Goal: Entertainment & Leisure: Browse casually

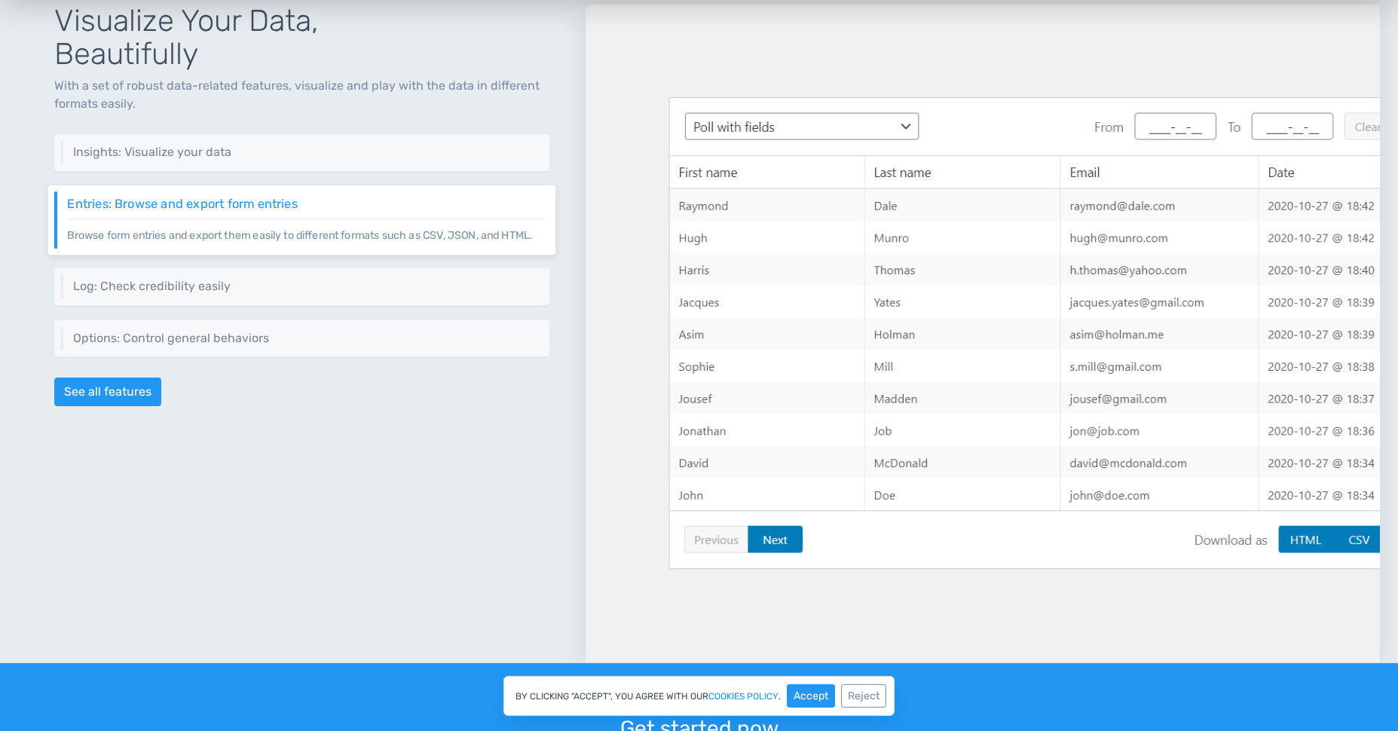
scroll to position [724, 0]
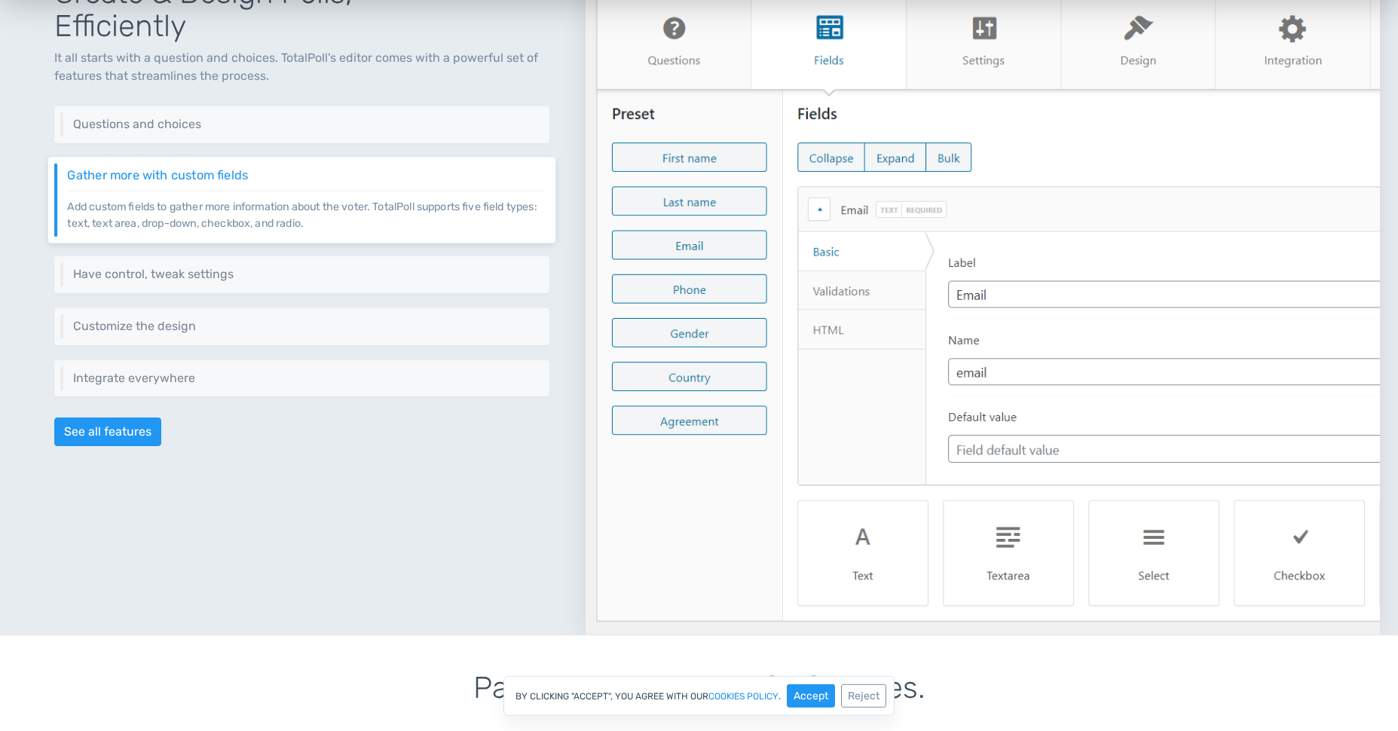
drag, startPoint x: 758, startPoint y: 451, endPoint x: 590, endPoint y: 44, distance: 440.4
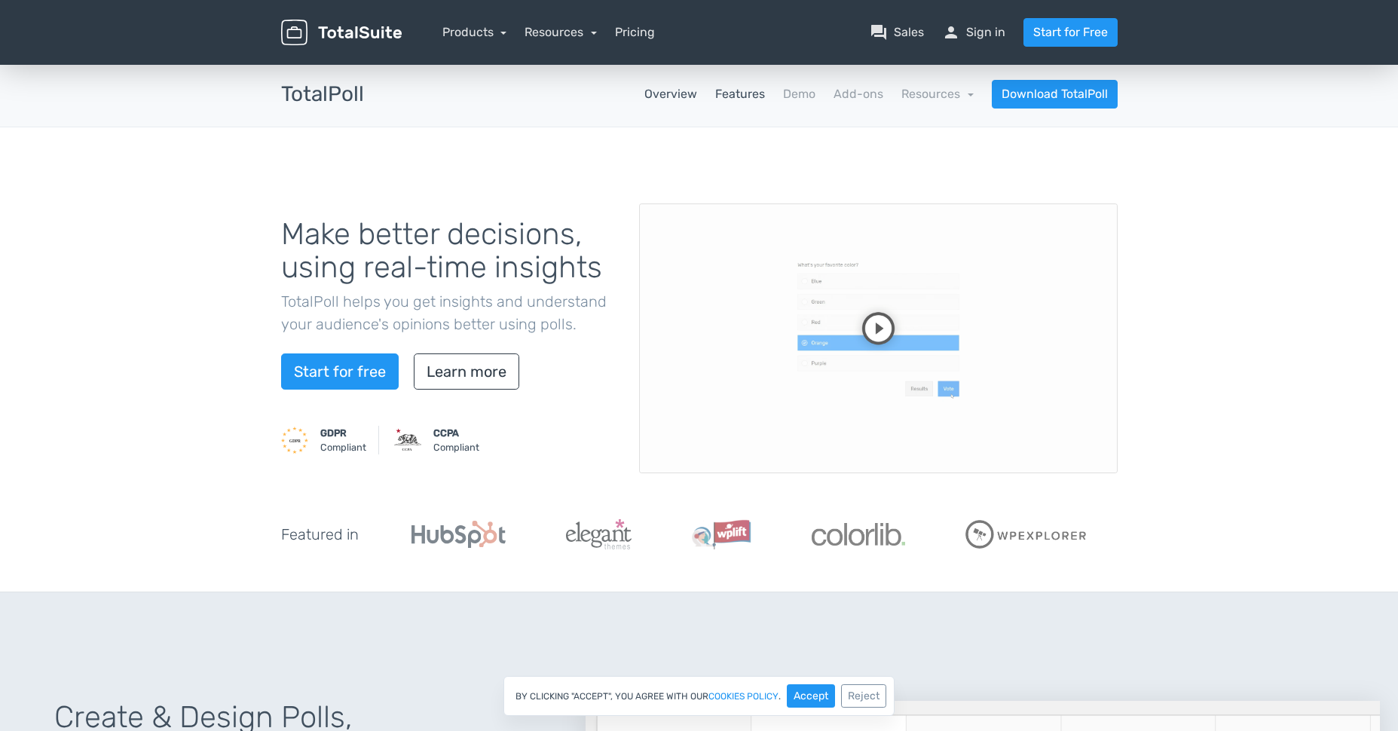
click at [735, 98] on link "Features" at bounding box center [740, 94] width 50 height 18
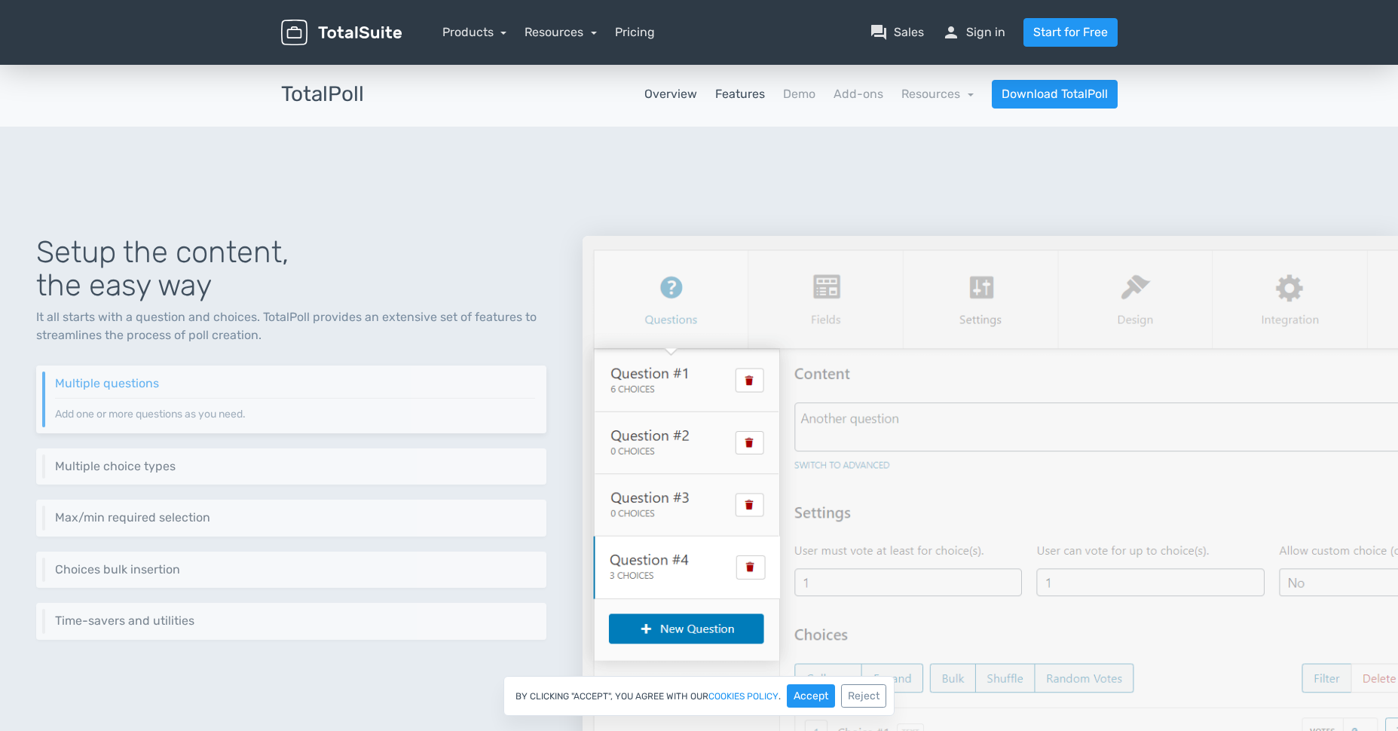
click at [678, 98] on link "Overview" at bounding box center [671, 94] width 53 height 18
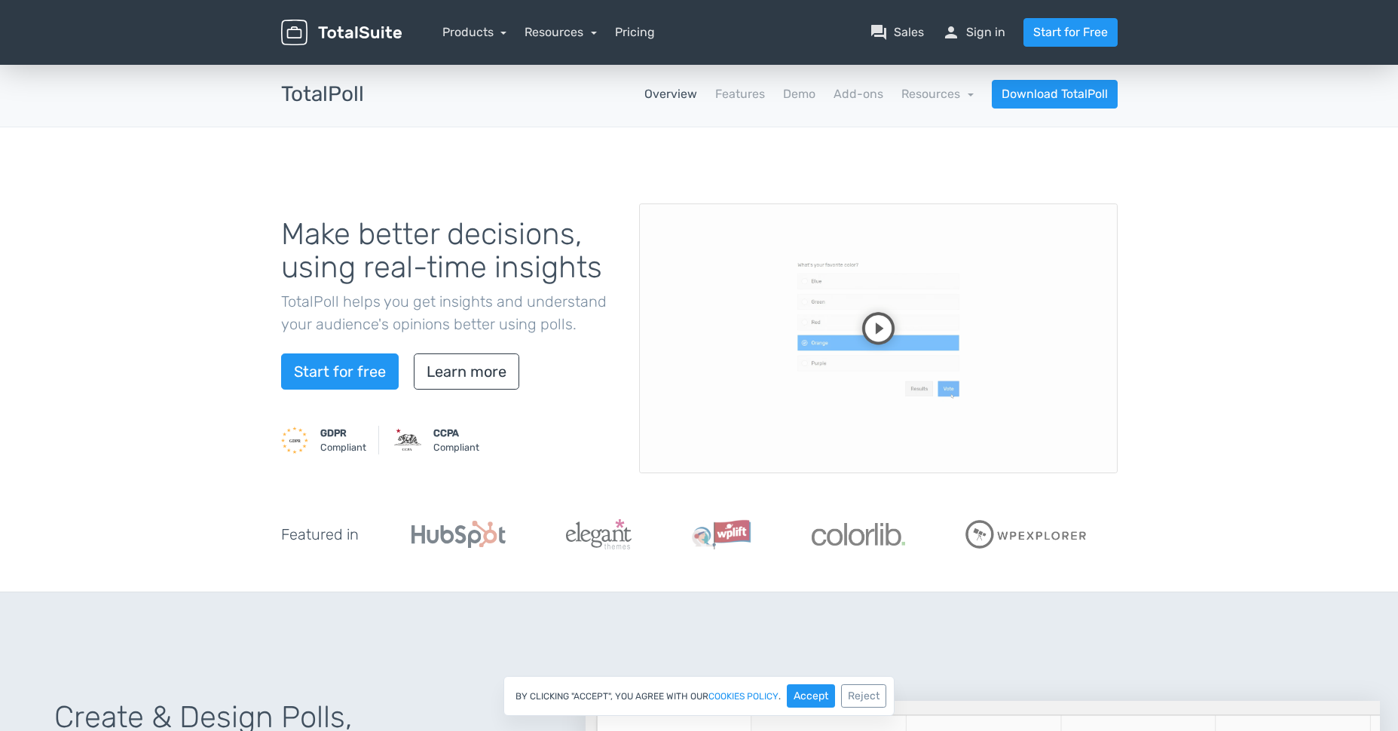
click at [687, 133] on div "Make better decisions, using real-time insights TotalPoll helps you get insight…" at bounding box center [699, 359] width 1398 height 465
click at [730, 92] on link "Features" at bounding box center [740, 94] width 50 height 18
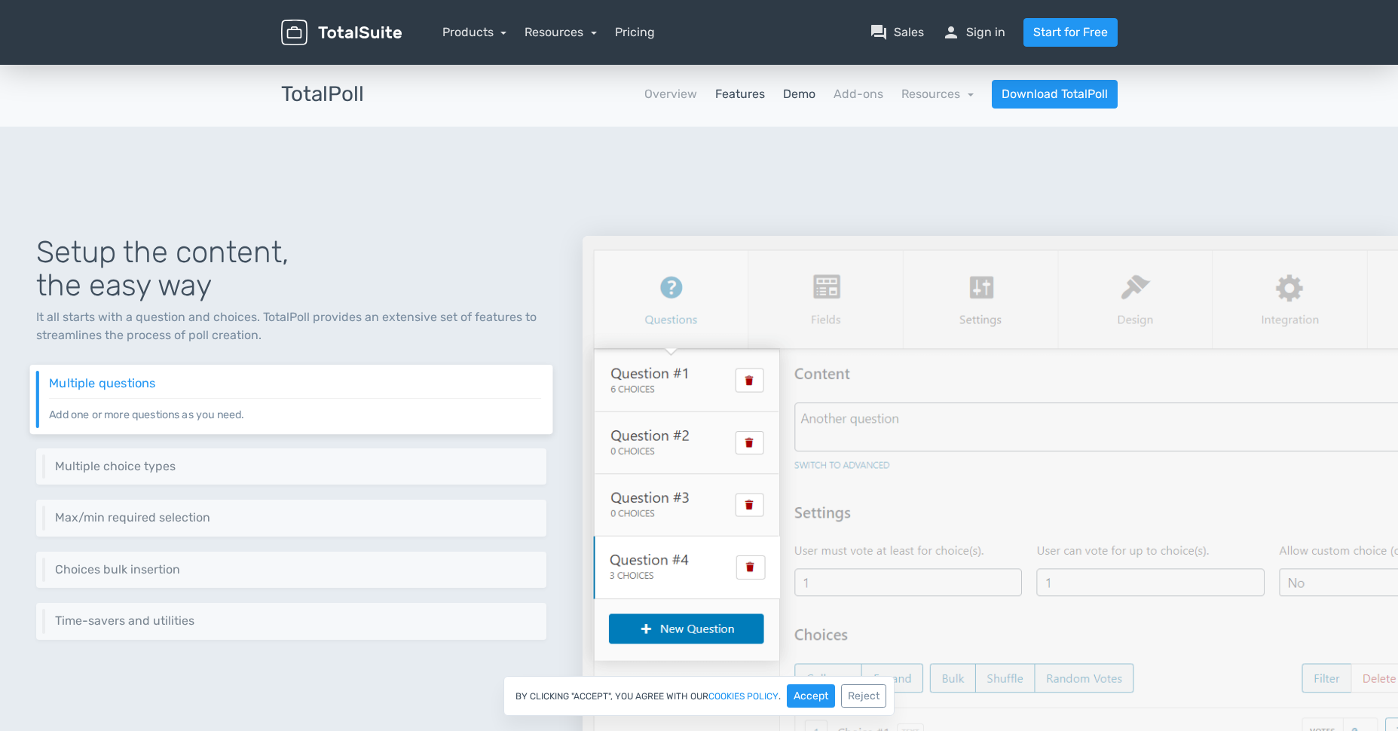
click at [813, 89] on link "Demo" at bounding box center [799, 94] width 32 height 18
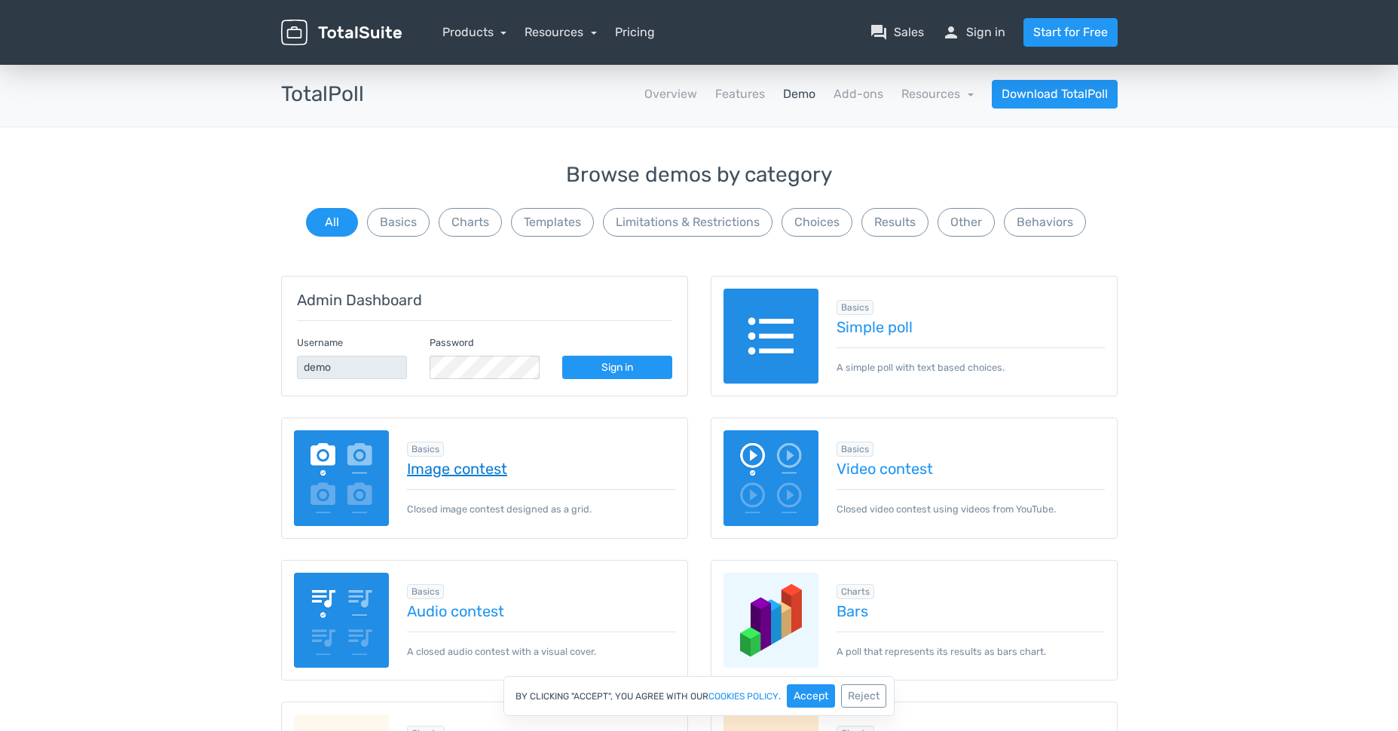
click at [470, 477] on link "Image contest" at bounding box center [541, 469] width 268 height 17
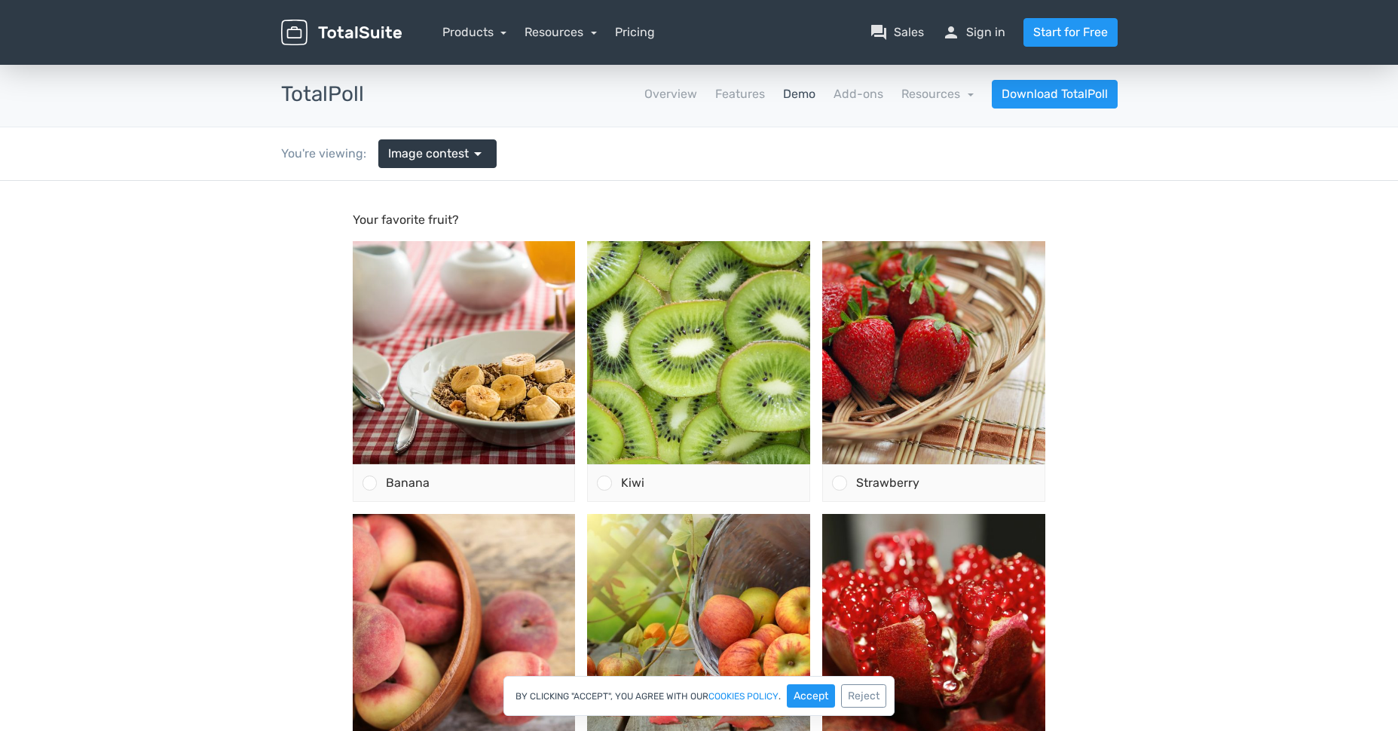
drag, startPoint x: 1089, startPoint y: 161, endPoint x: 475, endPoint y: -73, distance: 656.6
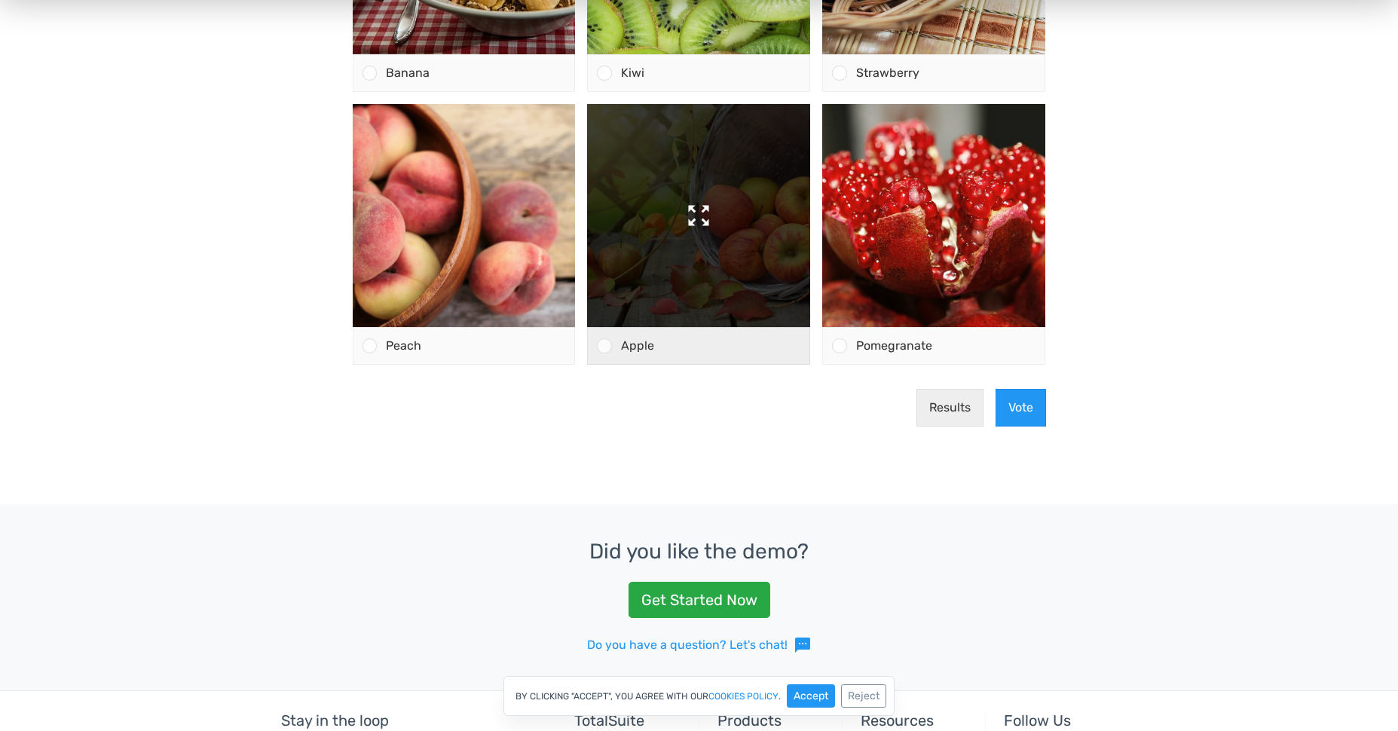
scroll to position [241, 0]
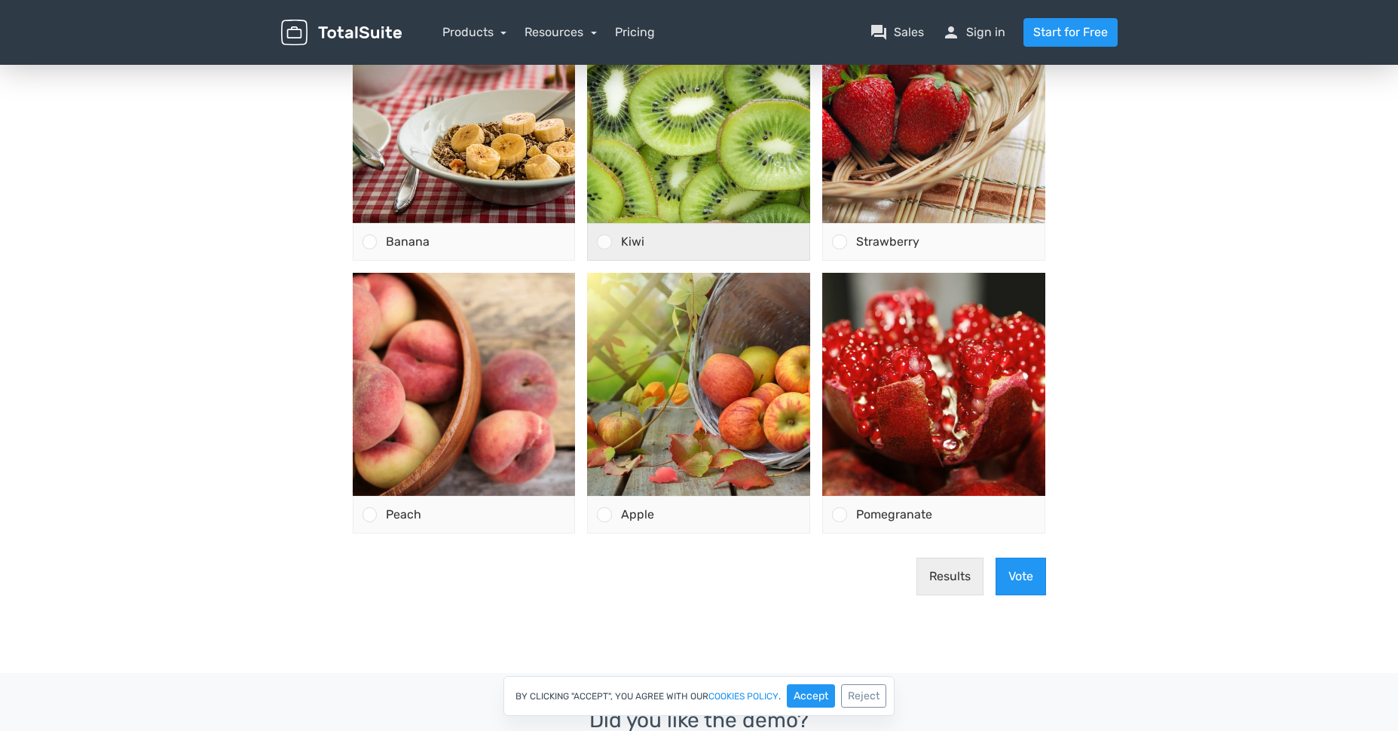
click at [612, 237] on div "Kiwi" at bounding box center [711, 242] width 198 height 36
click at [605, 242] on input "Kiwi" at bounding box center [605, 242] width 0 height 0
click at [1051, 581] on div "Results Vote" at bounding box center [700, 577] width 706 height 62
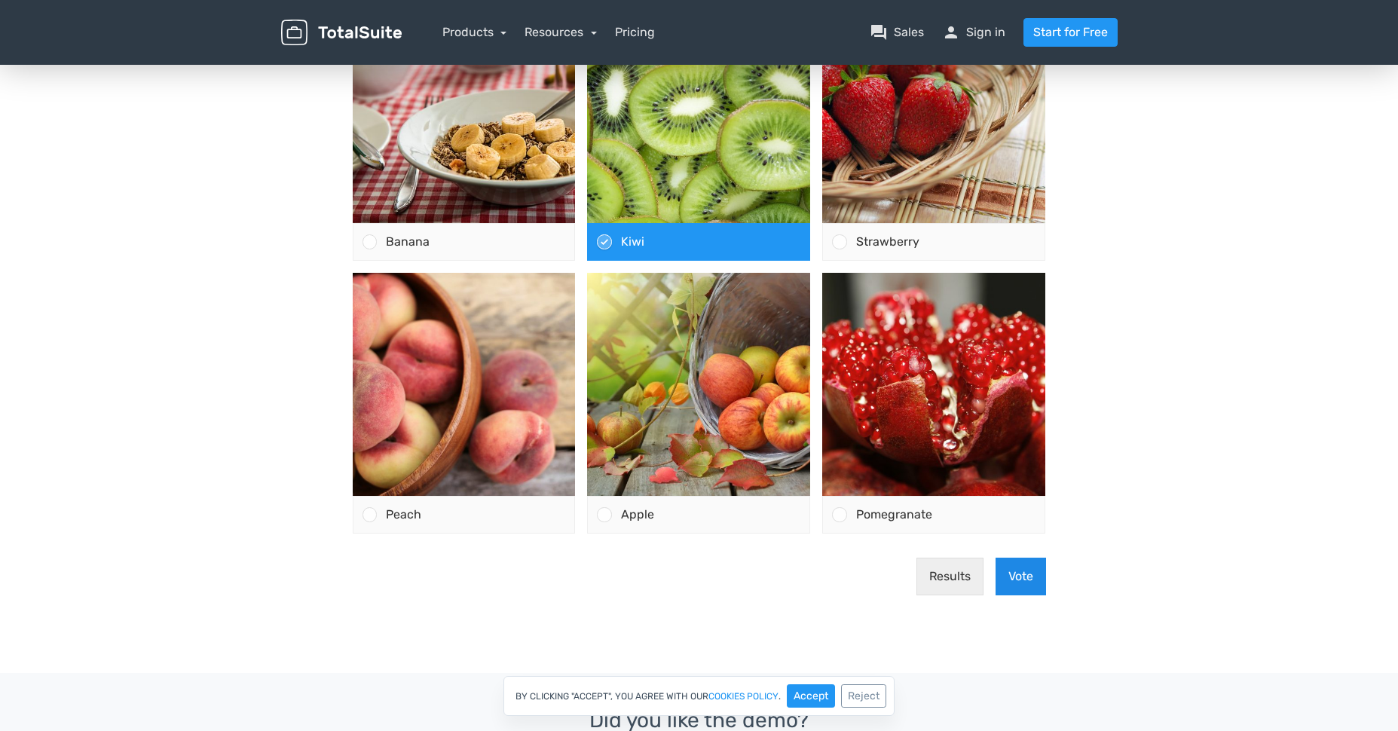
click at [1024, 582] on button "Vote" at bounding box center [1021, 577] width 51 height 38
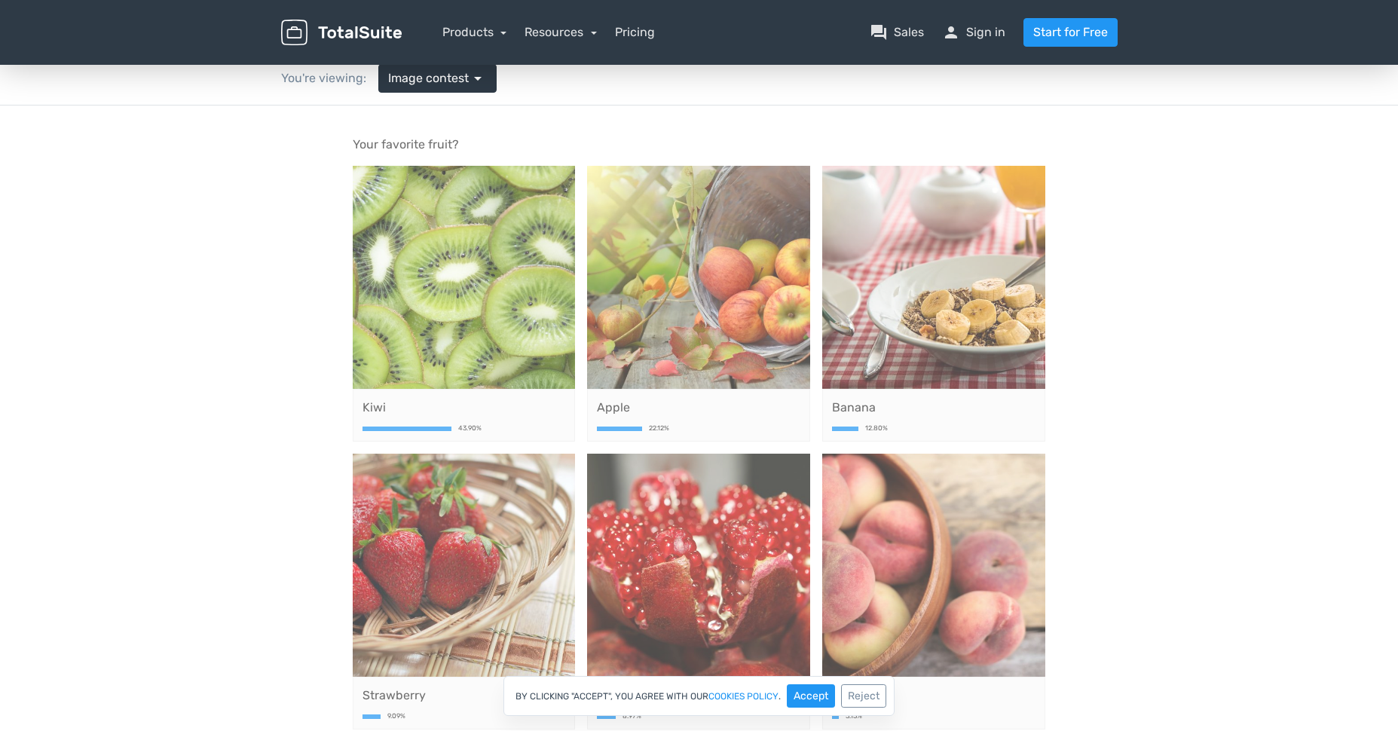
drag, startPoint x: 172, startPoint y: 658, endPoint x: 158, endPoint y: 424, distance: 234.1
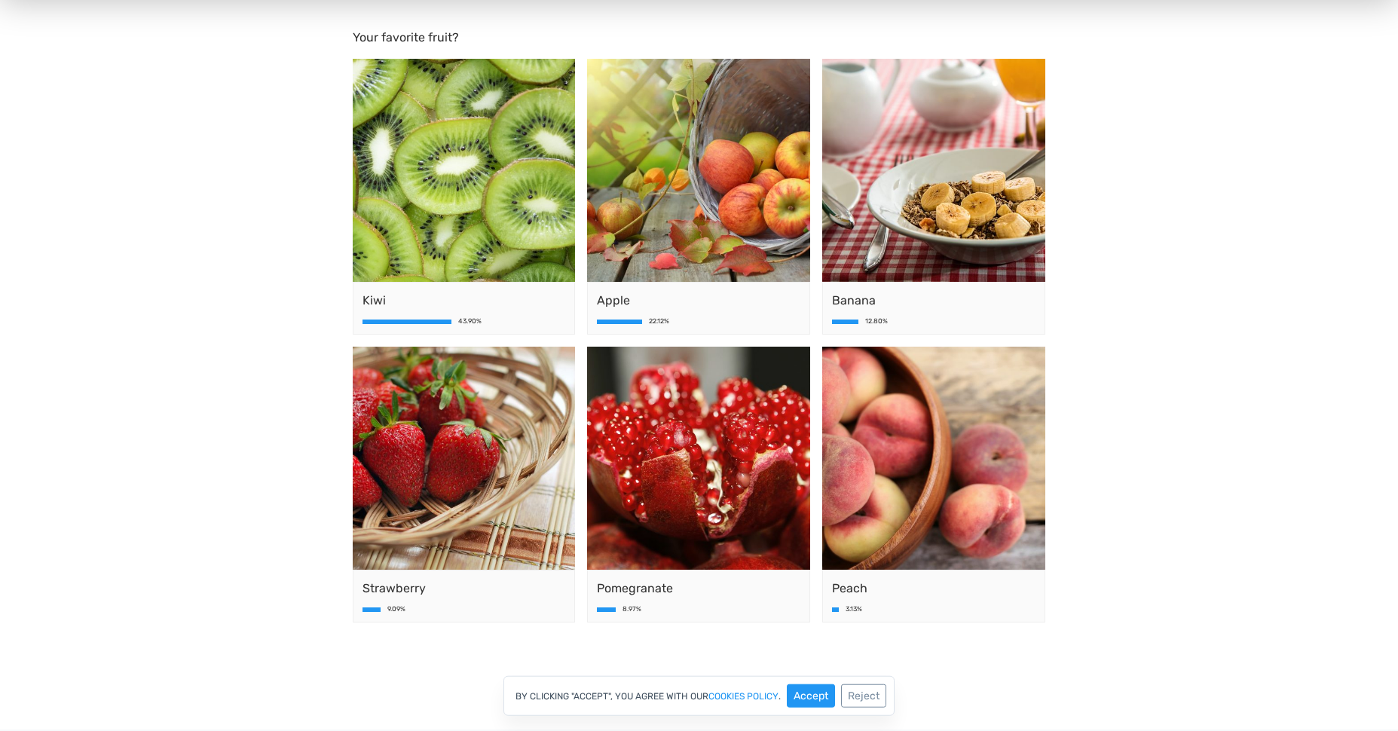
scroll to position [44, 0]
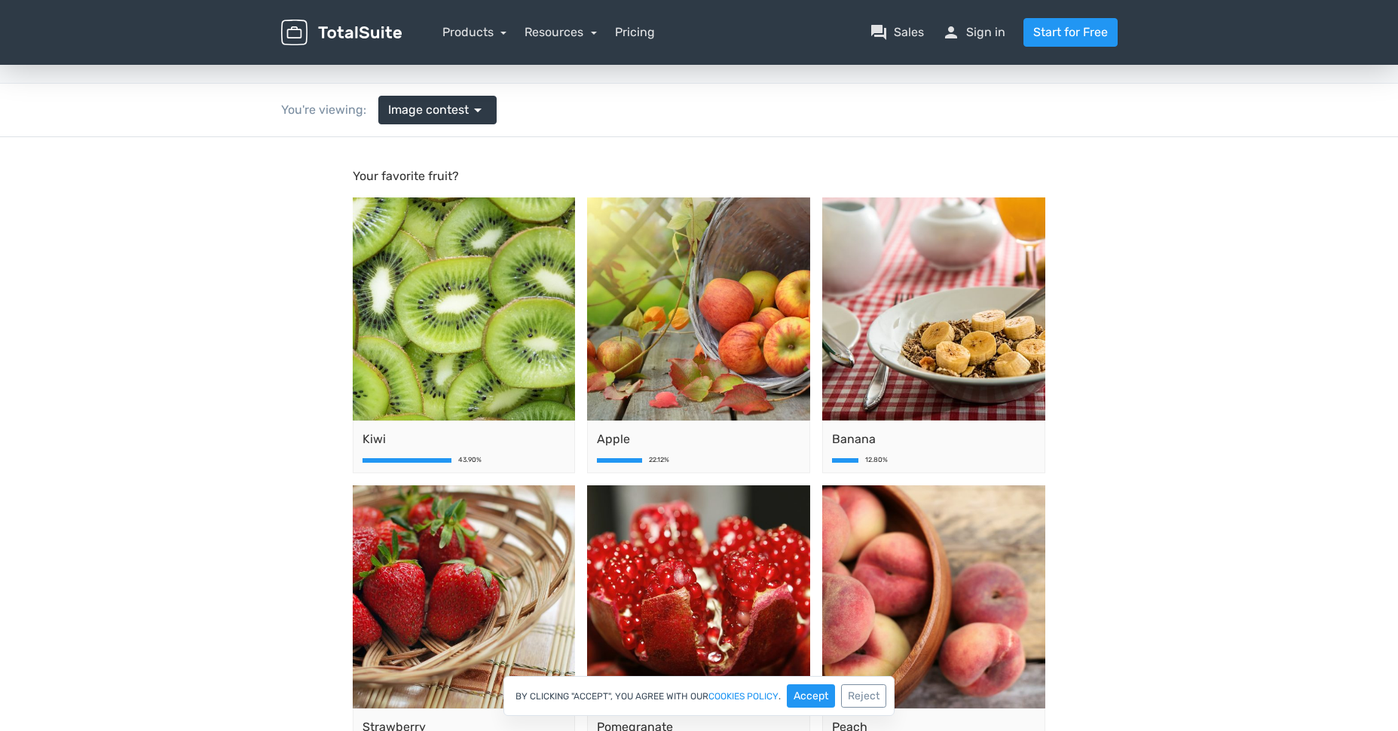
click at [460, 127] on div "You're viewing: Image contest arrow_drop_down" at bounding box center [389, 110] width 238 height 53
click at [461, 113] on span "Image contest" at bounding box center [428, 110] width 81 height 18
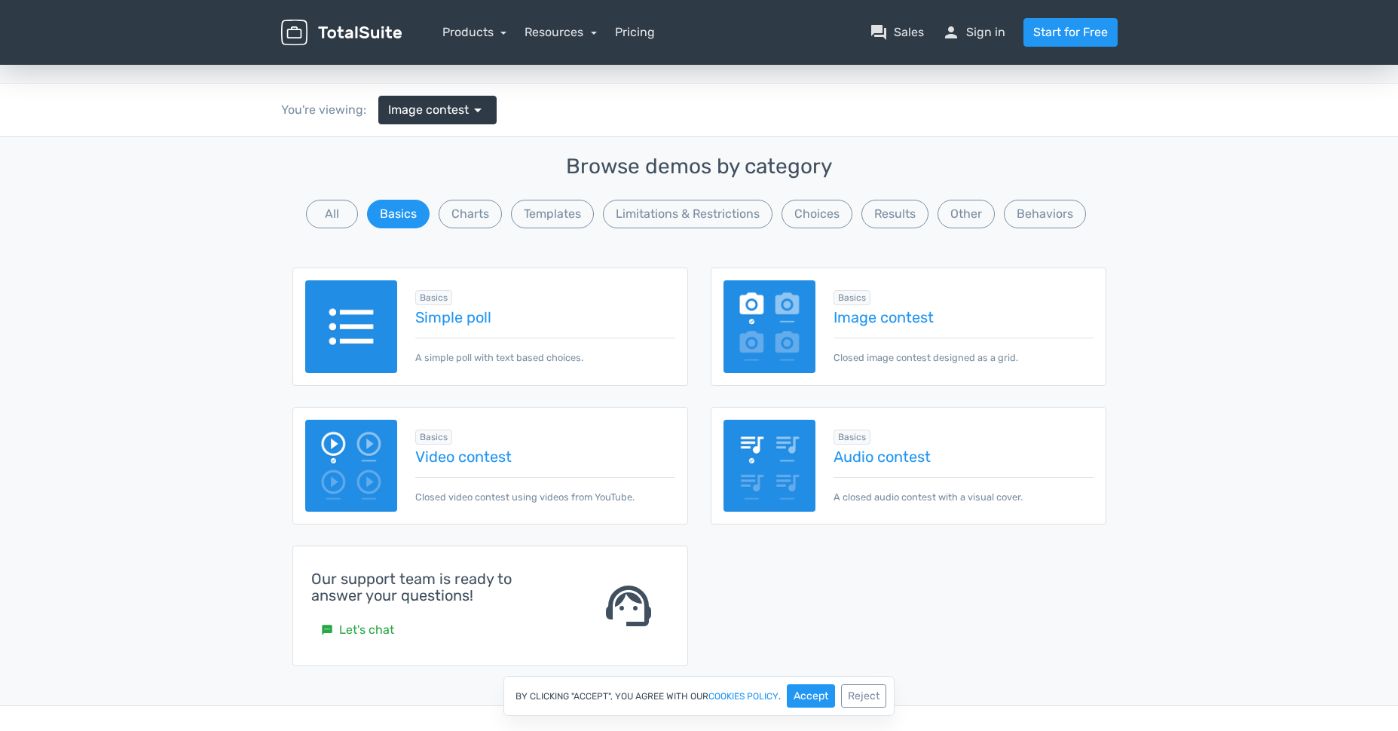
click at [960, 366] on div "Basics Image contest Closed image contest designed as a grid." at bounding box center [909, 327] width 396 height 118
click at [967, 357] on p "Closed image contest designed as a grid." at bounding box center [963, 351] width 259 height 27
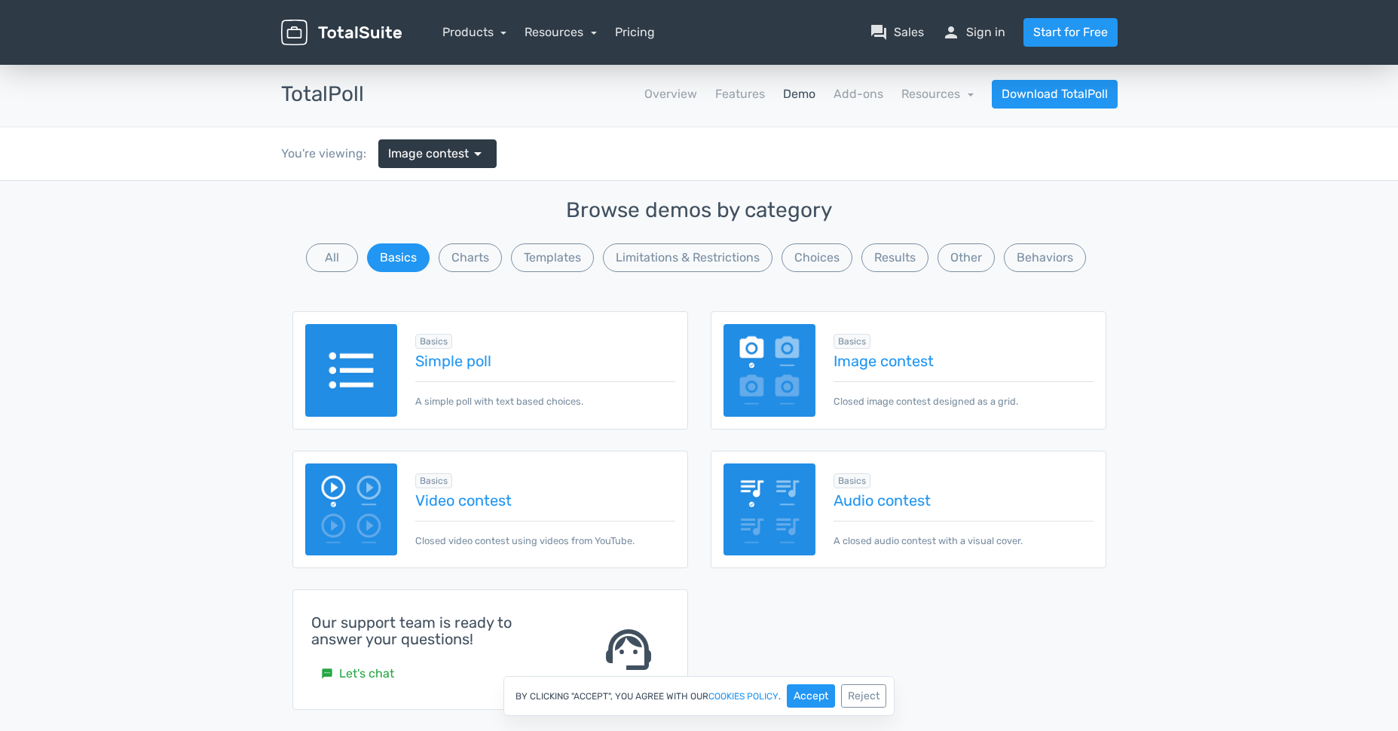
click at [754, 107] on nav "Overview Features Demo Add-ons Resources school Documentation article Changelog…" at bounding box center [752, 94] width 754 height 29
click at [749, 99] on link "Features" at bounding box center [740, 94] width 50 height 18
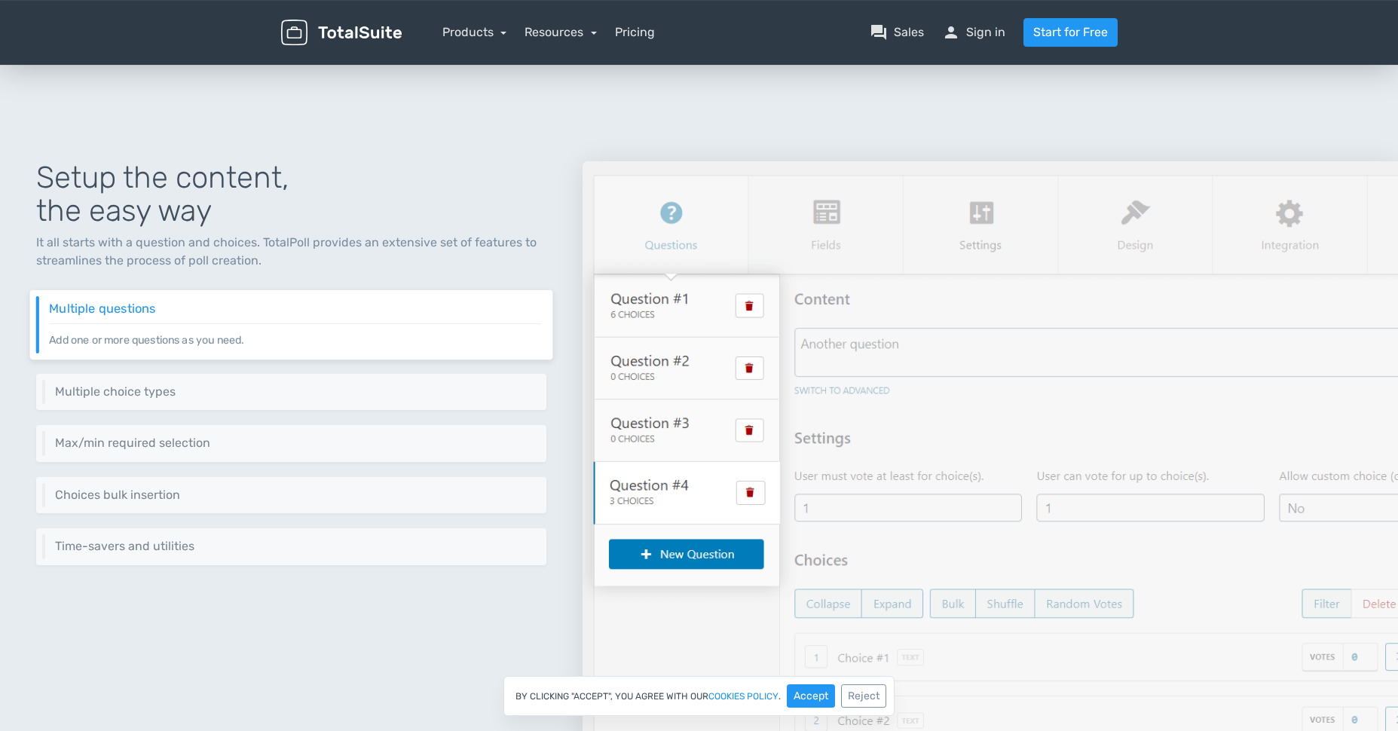
scroll to position [159, 0]
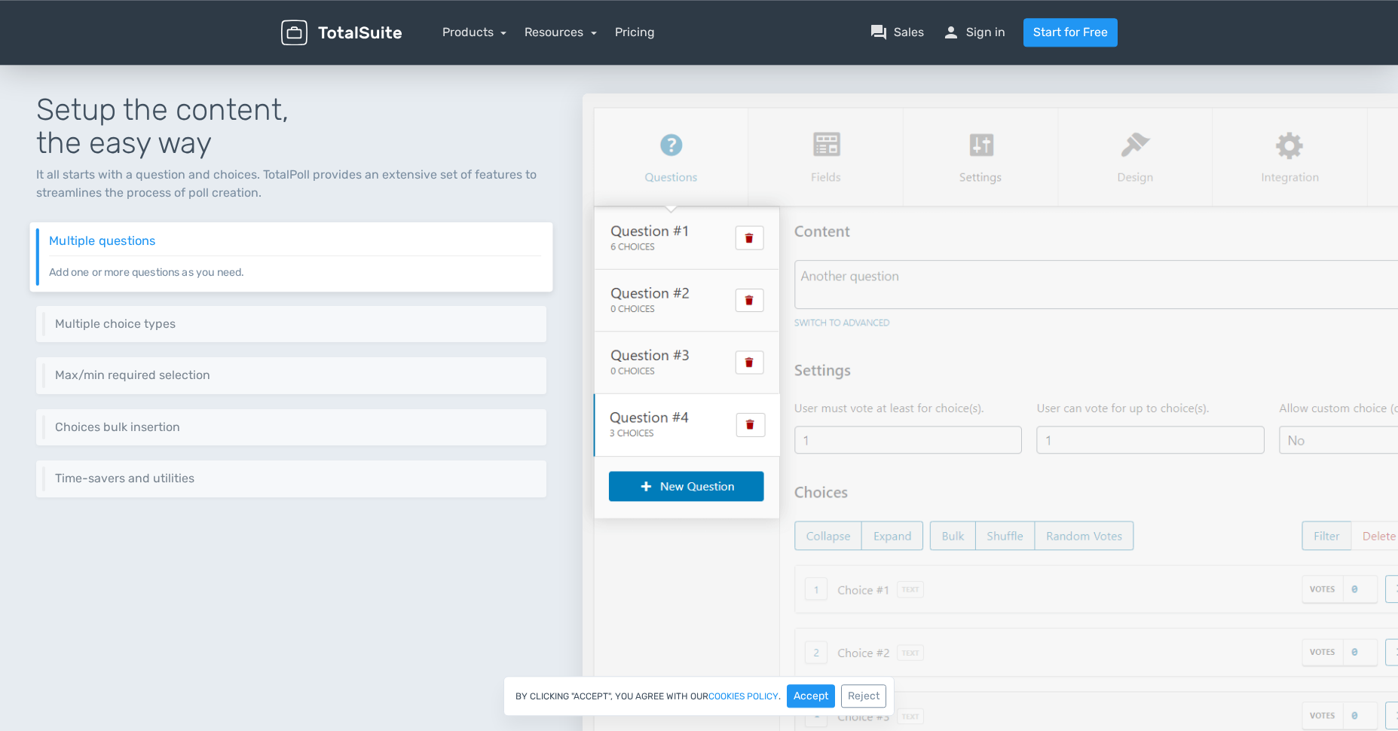
drag, startPoint x: 953, startPoint y: 314, endPoint x: 931, endPoint y: 360, distance: 51.6
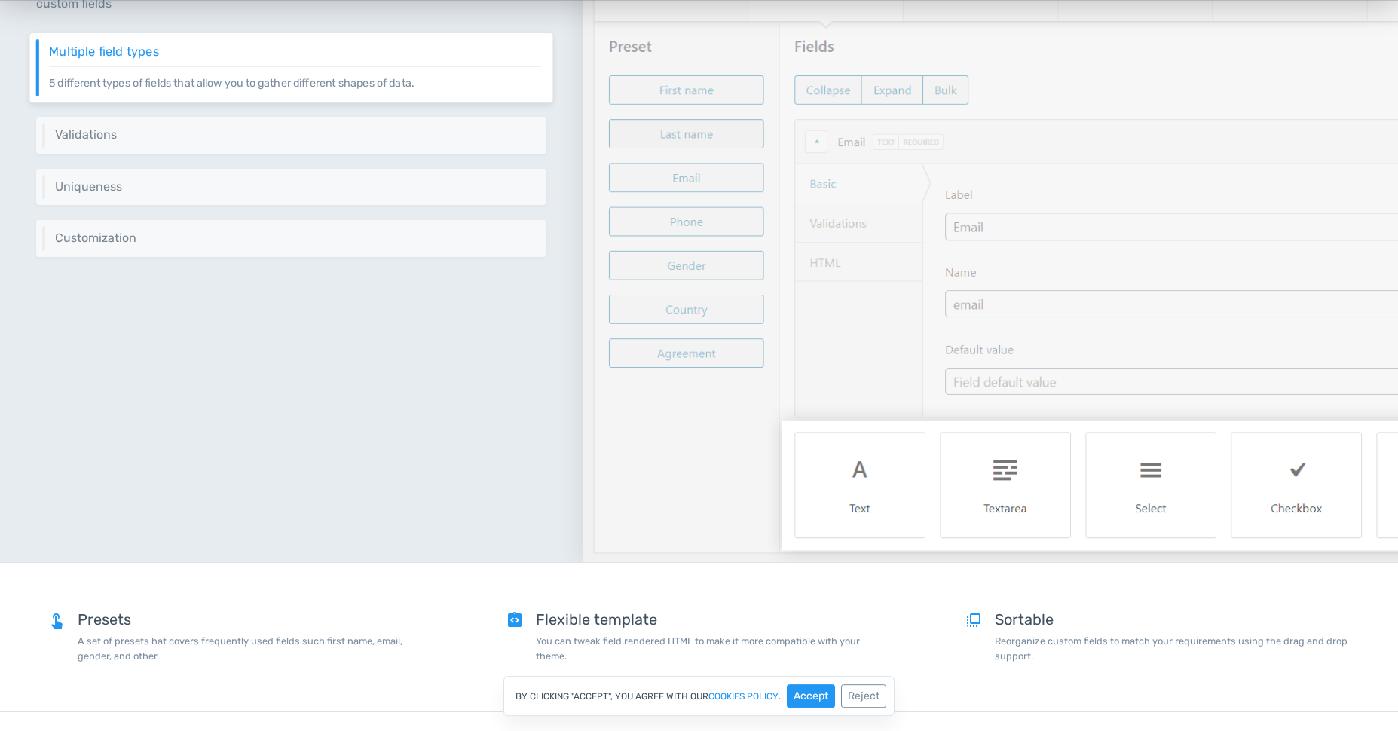
drag, startPoint x: 283, startPoint y: 485, endPoint x: 284, endPoint y: 508, distance: 23.4
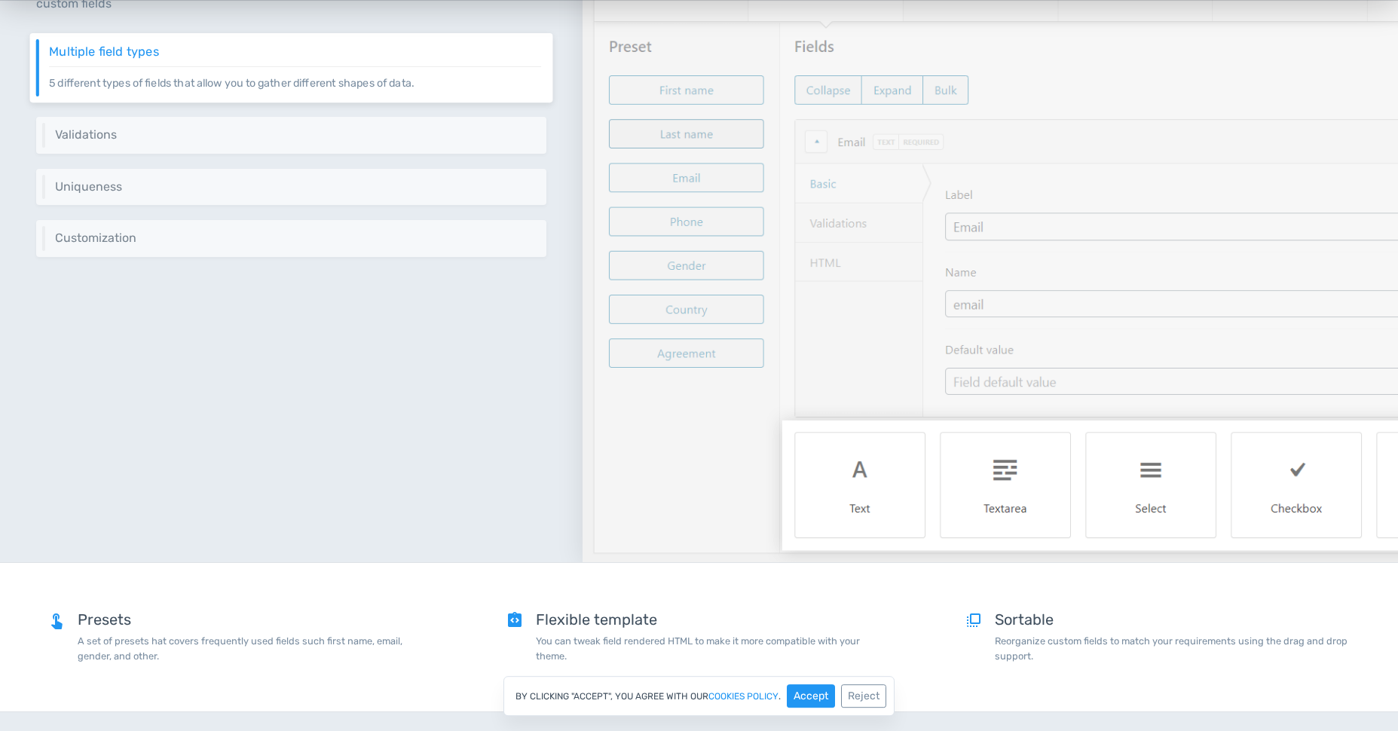
scroll to position [1266, 0]
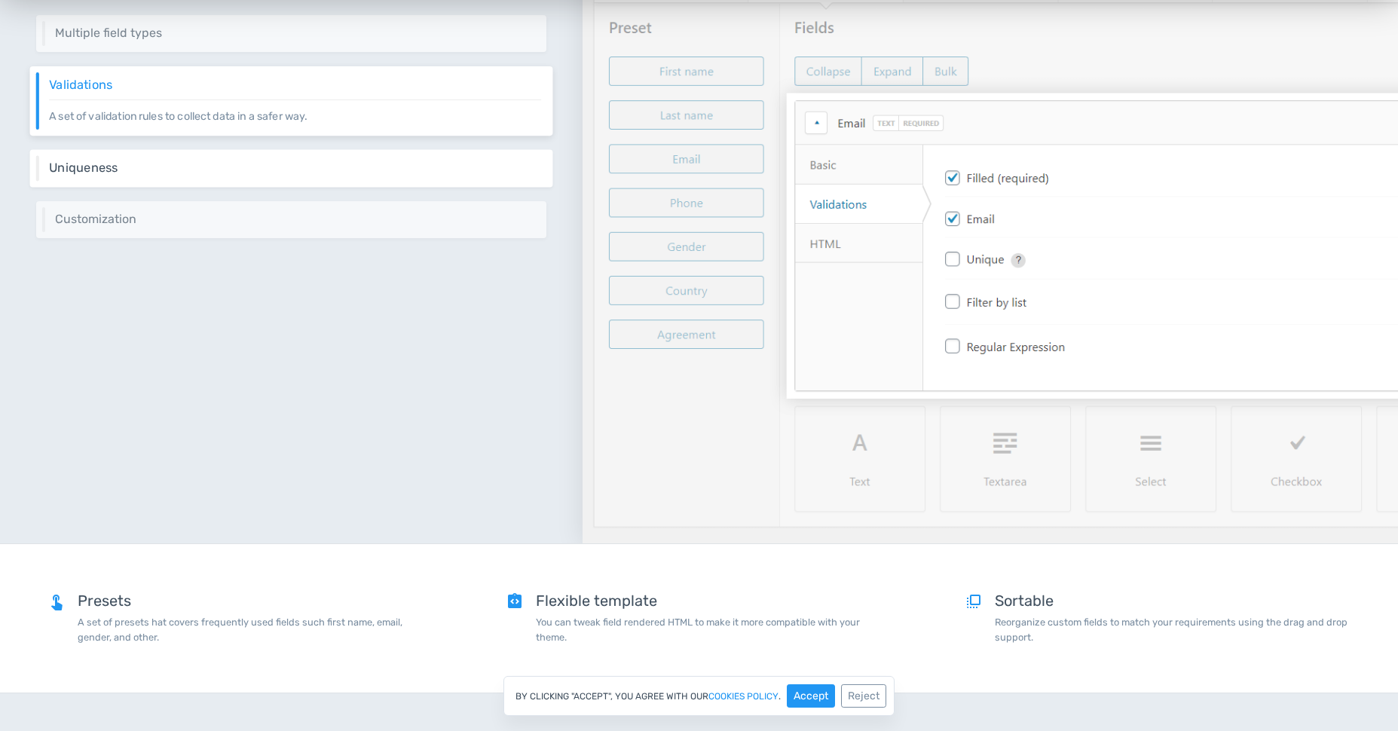
click at [212, 186] on div "Uniqueness You can make some fields like email unique so users can use it only …" at bounding box center [291, 168] width 523 height 38
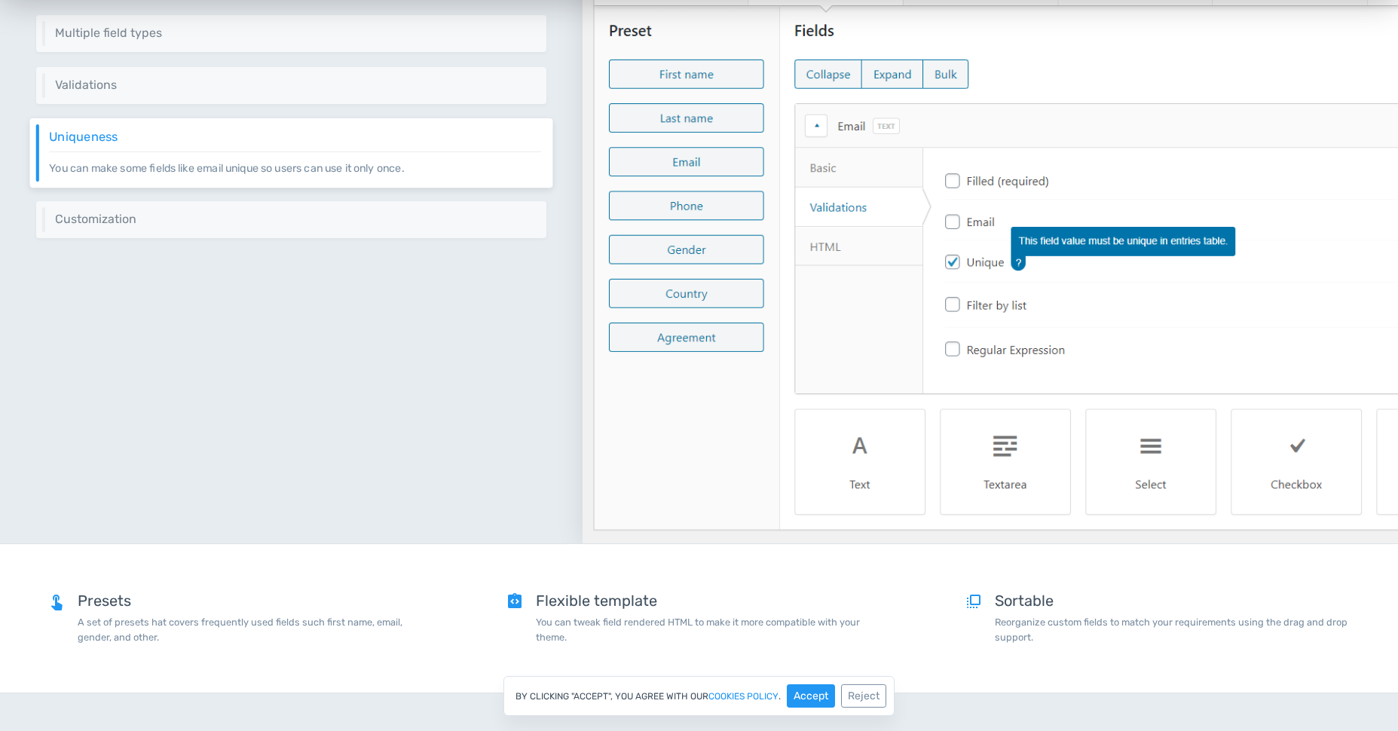
click at [213, 243] on div "Gather more, with custom fields Gather more data like name and email to persona…" at bounding box center [291, 196] width 583 height 694
click at [217, 233] on div "Customization Customize different aspects of the custom field like label, place…" at bounding box center [291, 220] width 523 height 38
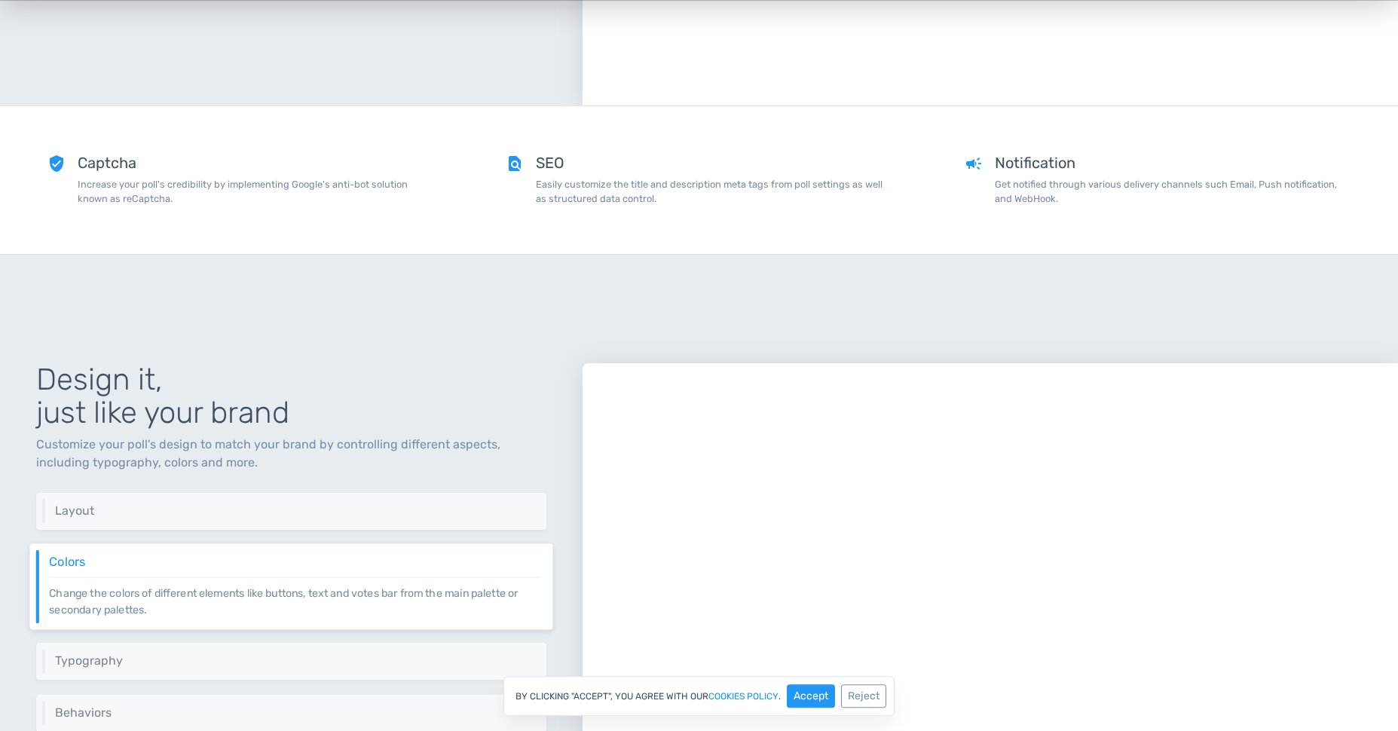
drag, startPoint x: 286, startPoint y: 278, endPoint x: 312, endPoint y: 427, distance: 151.6
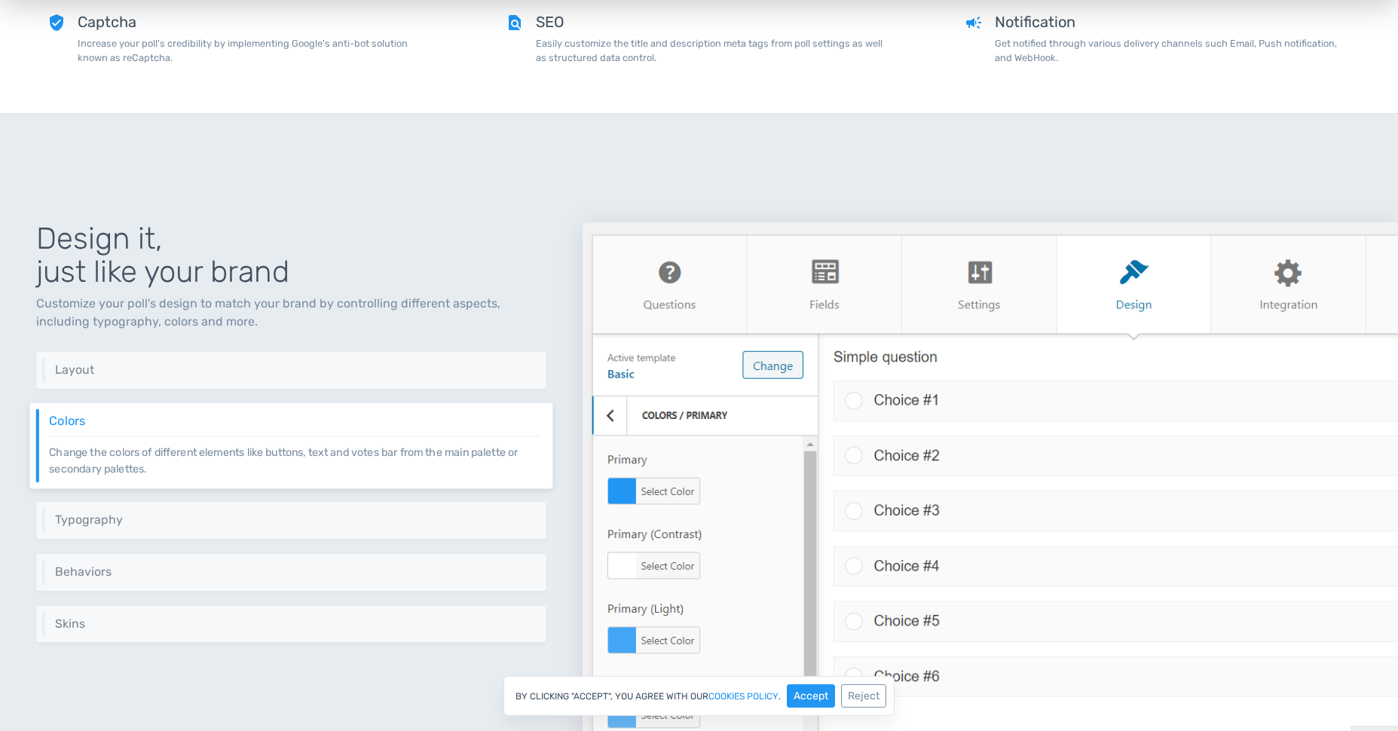
scroll to position [2521, 0]
